Goal: Task Accomplishment & Management: Manage account settings

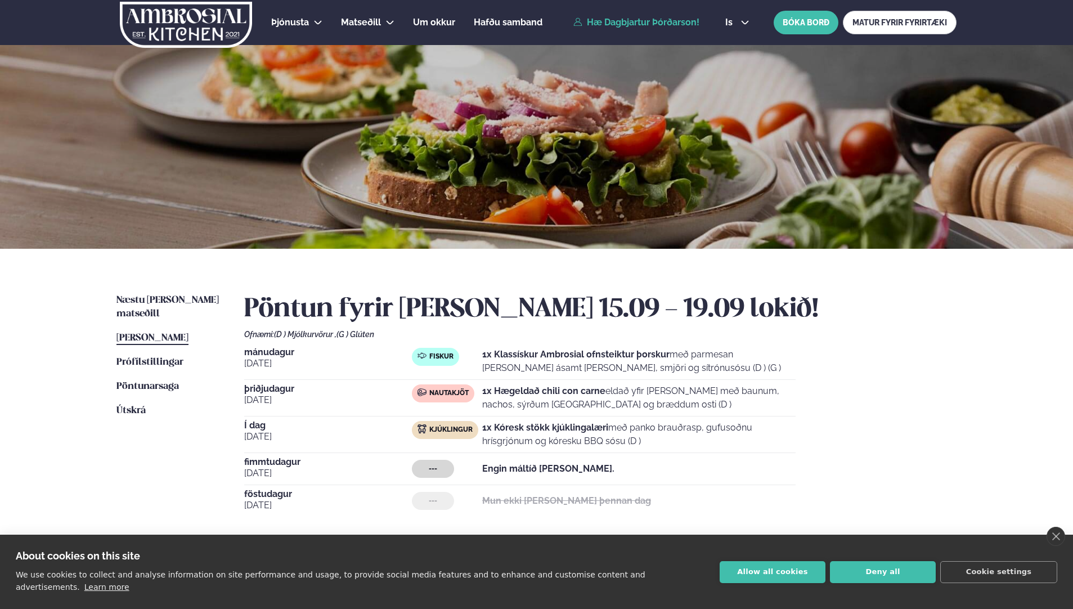
scroll to position [113, 0]
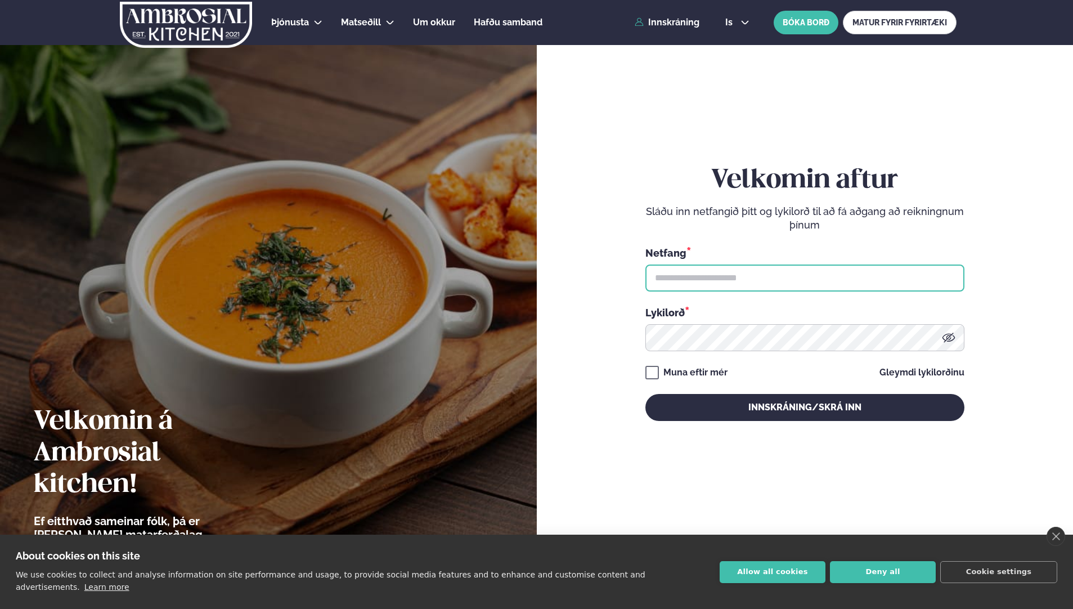
type input "**********"
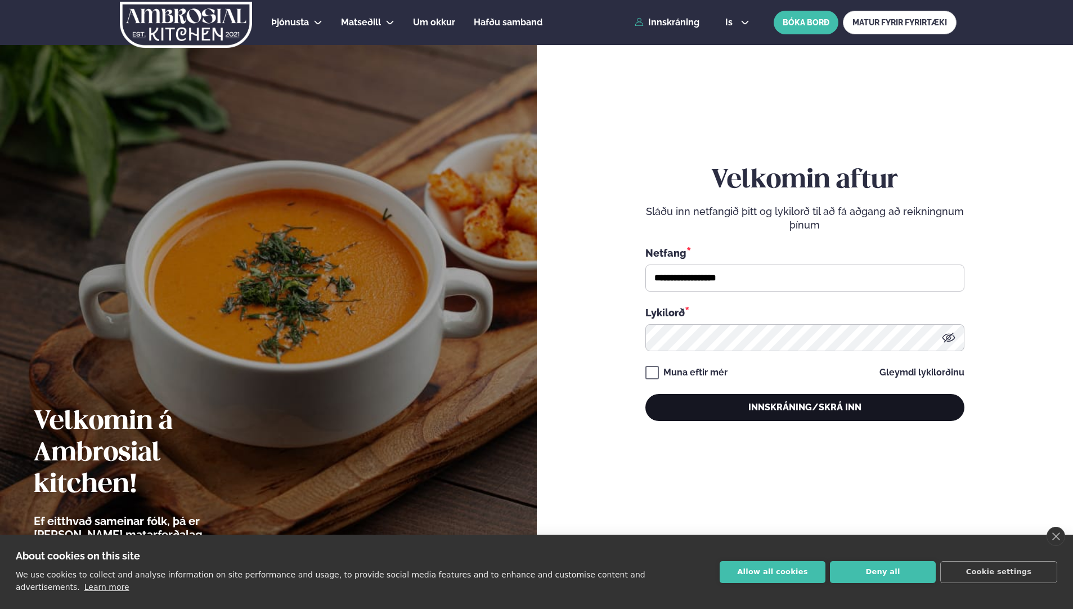
click at [833, 399] on button "Innskráning/Skrá inn" at bounding box center [804, 407] width 319 height 27
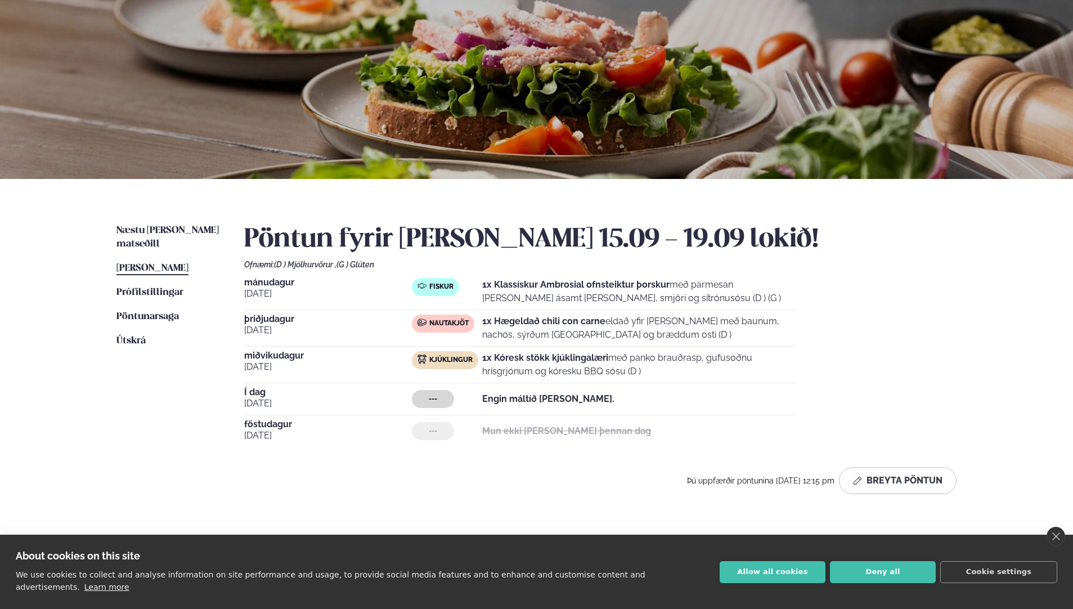
scroll to position [113, 0]
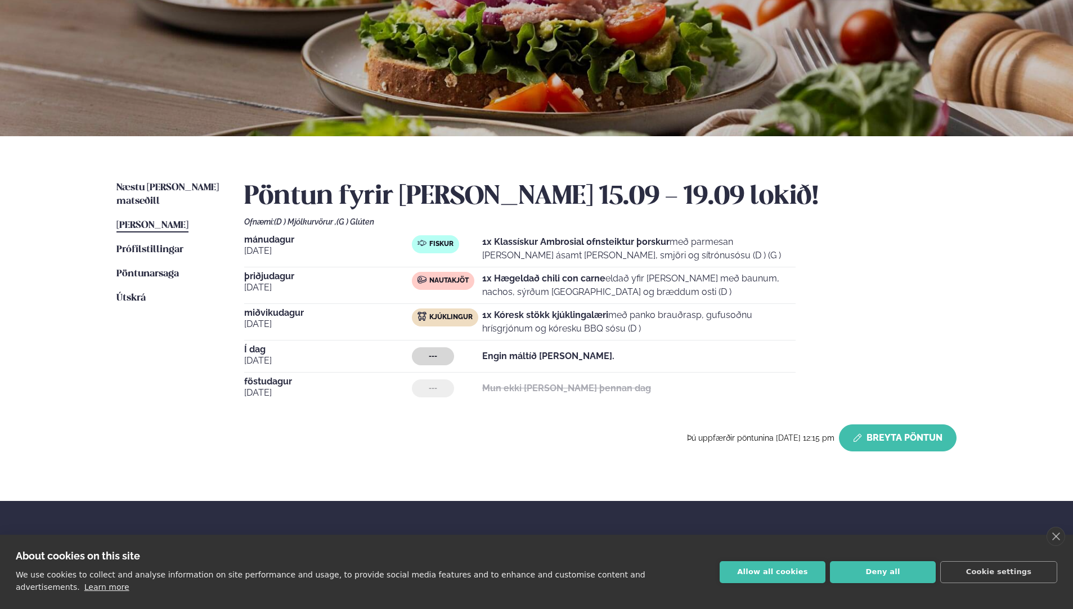
click at [904, 435] on button "Breyta Pöntun" at bounding box center [898, 437] width 118 height 27
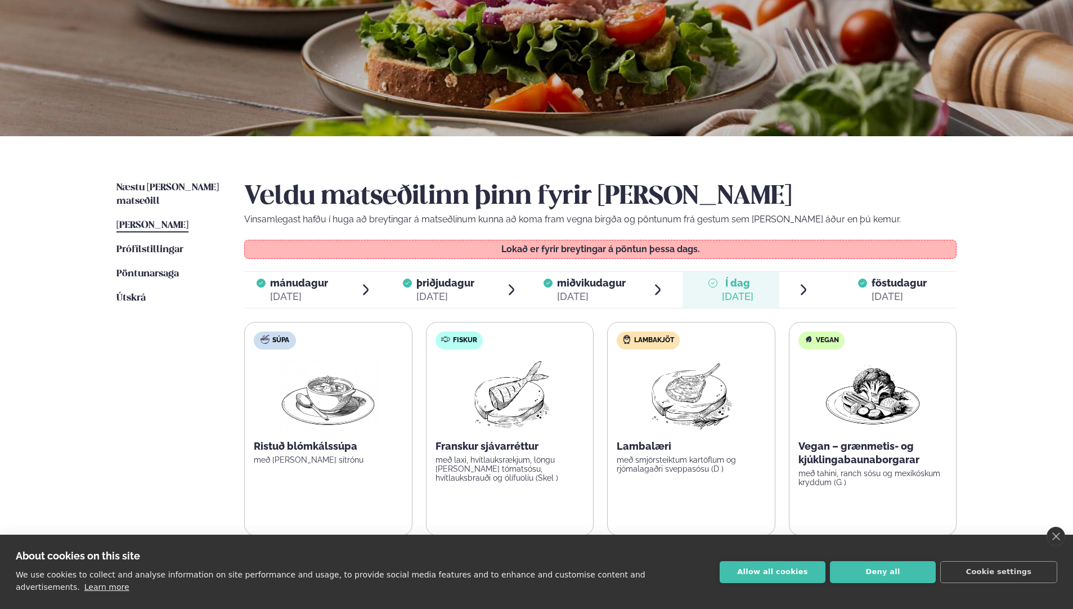
click at [738, 283] on span "Í dag" at bounding box center [738, 283] width 32 height 14
click at [887, 281] on span "föstudagur" at bounding box center [898, 283] width 55 height 12
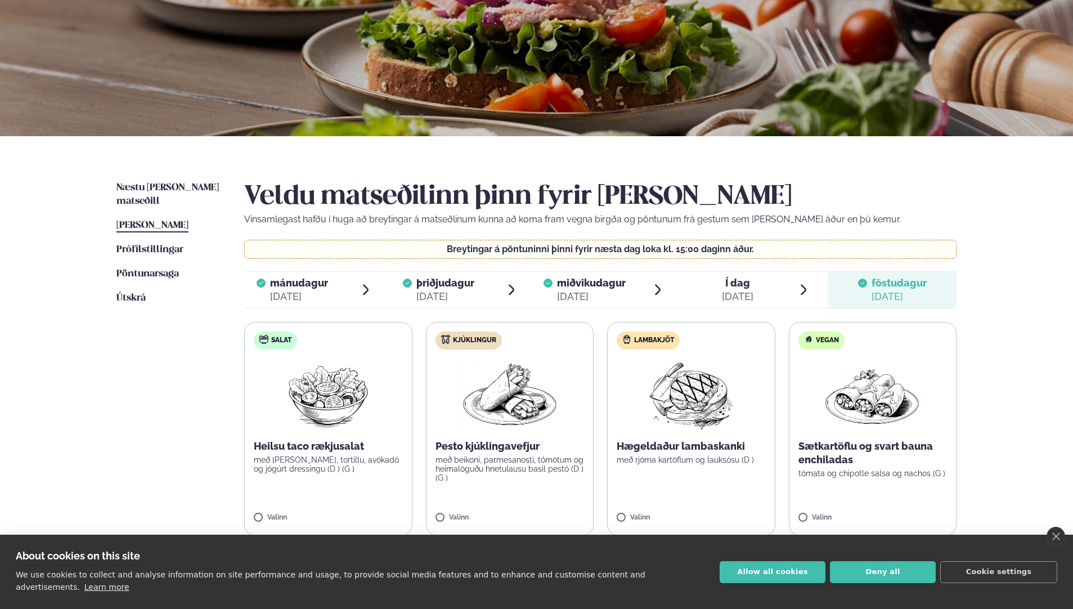
click at [683, 479] on label "Lambakjöt Hægeldaður lambaskanki með rjóma kartöflum og lauksósu (D ) Valinn" at bounding box center [691, 429] width 168 height 214
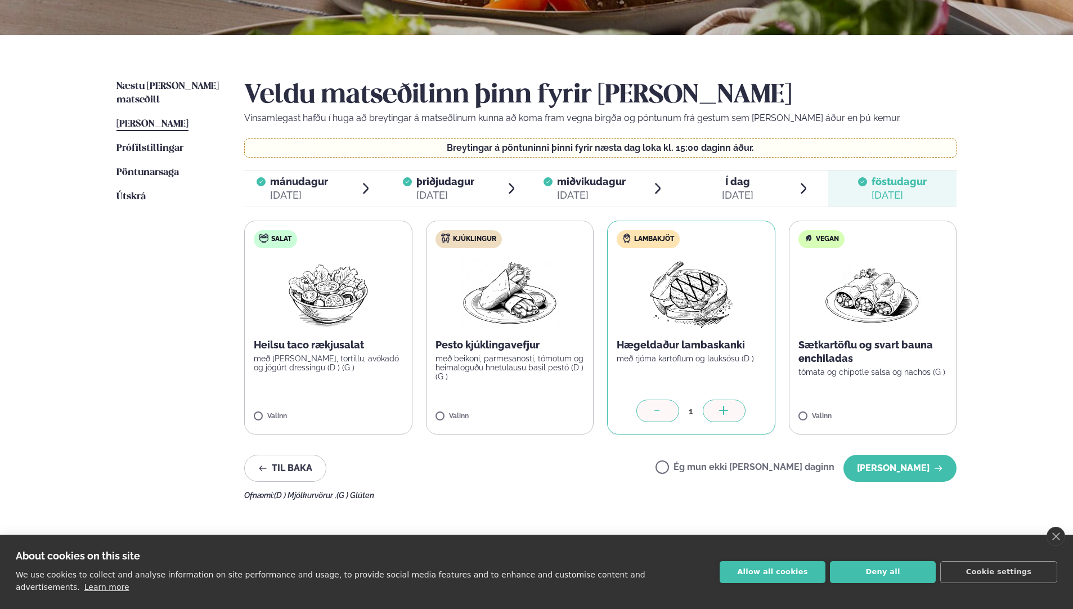
scroll to position [281, 0]
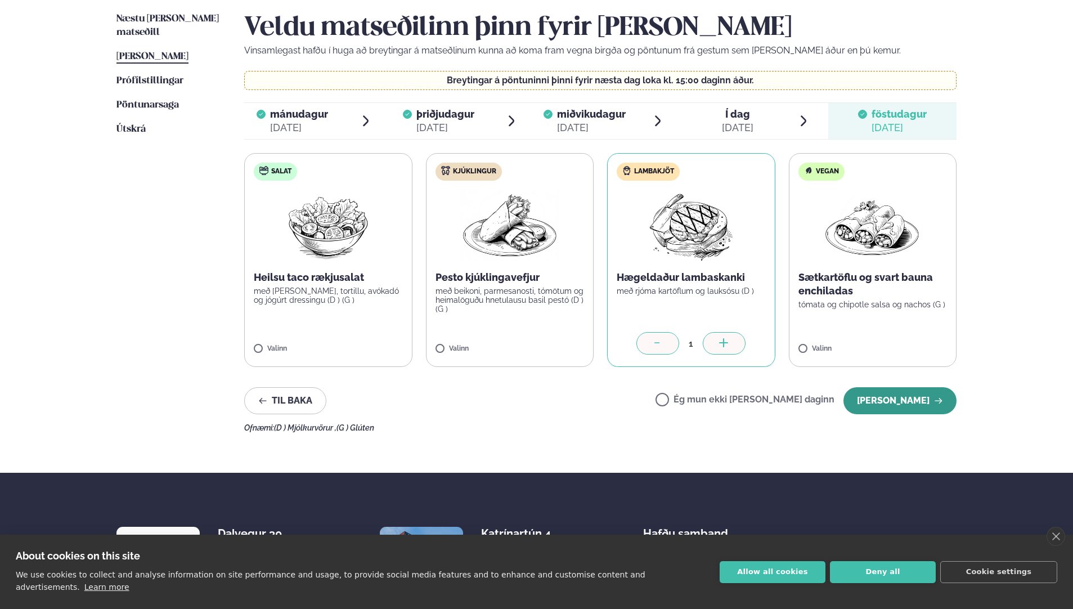
click at [902, 400] on button "[PERSON_NAME]" at bounding box center [899, 400] width 113 height 27
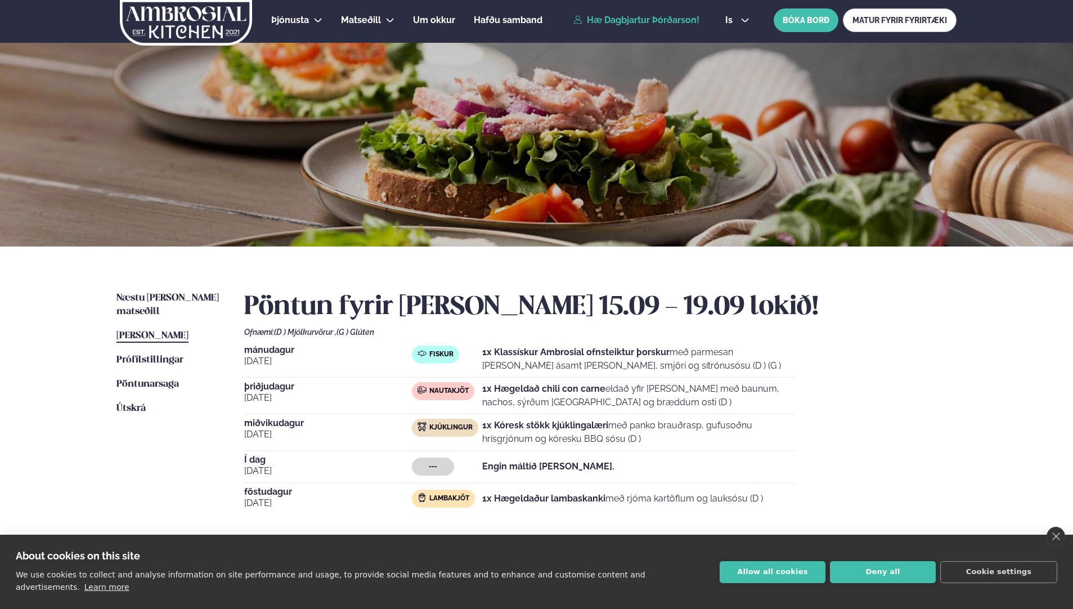
scroll to position [0, 0]
